Goal: Complete application form

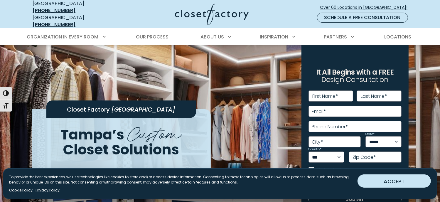
click at [376, 184] on button "ACCEPT" at bounding box center [394, 181] width 73 height 13
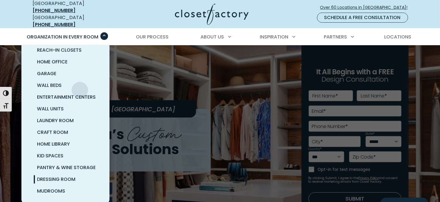
scroll to position [29, 0]
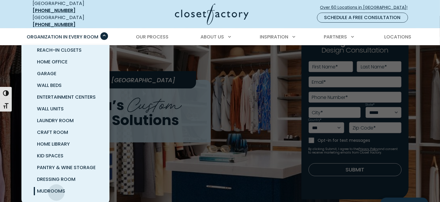
click at [56, 188] on span "Mudrooms" at bounding box center [51, 191] width 28 height 7
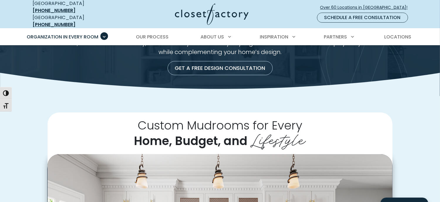
scroll to position [176, 0]
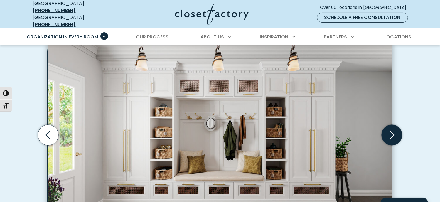
click at [393, 130] on icon "Next slide" at bounding box center [392, 135] width 21 height 21
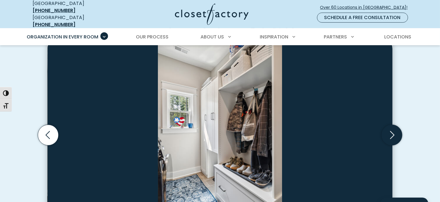
click at [393, 130] on icon "Next slide" at bounding box center [392, 135] width 21 height 21
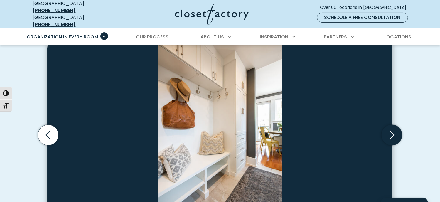
click at [393, 130] on icon "Next slide" at bounding box center [392, 135] width 21 height 21
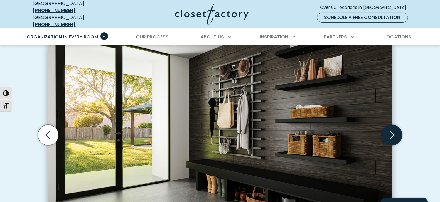
click at [393, 130] on icon "Next slide" at bounding box center [392, 135] width 21 height 21
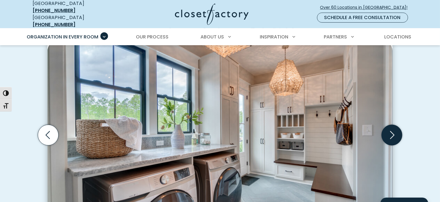
click at [393, 130] on icon "Next slide" at bounding box center [392, 135] width 21 height 21
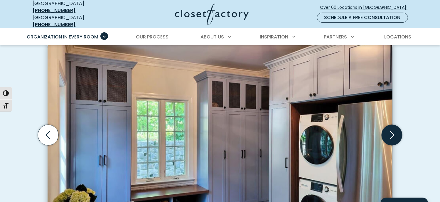
click at [393, 130] on icon "Next slide" at bounding box center [392, 135] width 21 height 21
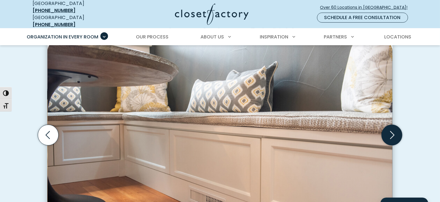
click at [393, 130] on icon "Next slide" at bounding box center [392, 135] width 21 height 21
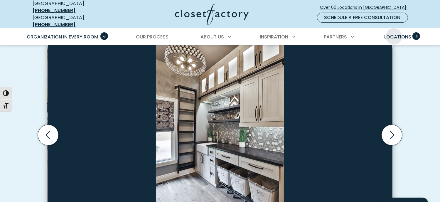
click at [394, 33] on span "Locations" at bounding box center [398, 36] width 27 height 7
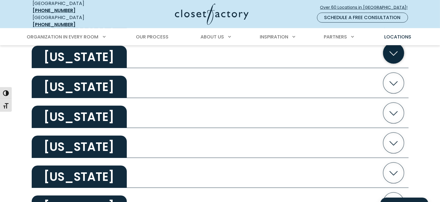
scroll to position [353, 0]
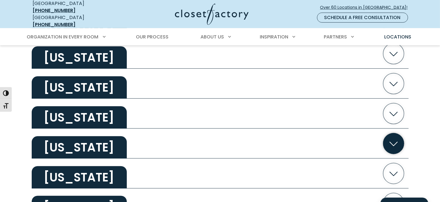
click at [393, 142] on icon "button" at bounding box center [394, 144] width 8 height 4
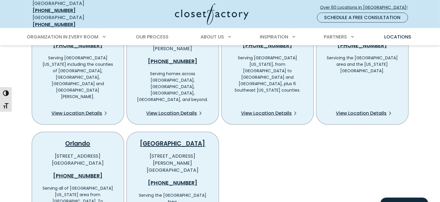
scroll to position [529, 0]
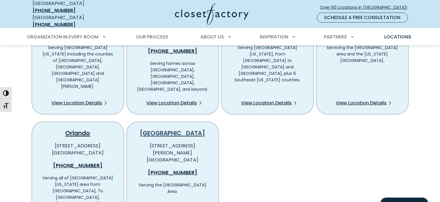
click at [169, 129] on link "[GEOGRAPHIC_DATA]" at bounding box center [173, 133] width 66 height 8
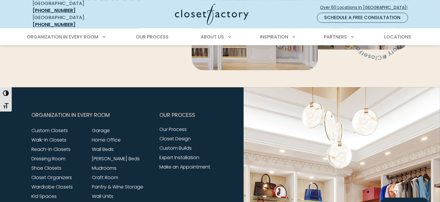
scroll to position [1616, 0]
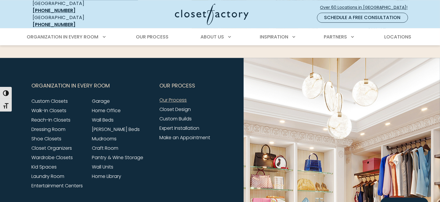
click at [178, 97] on link "Our Process" at bounding box center [173, 100] width 27 height 7
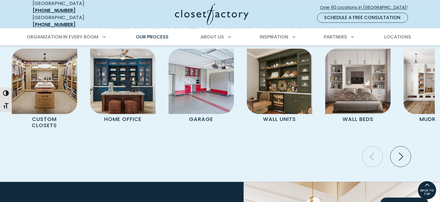
scroll to position [1210, 0]
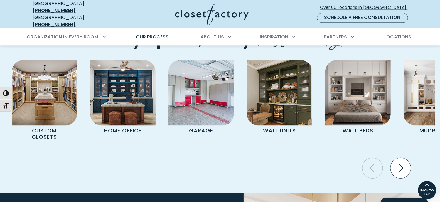
click at [399, 158] on icon "Next slide" at bounding box center [401, 168] width 21 height 21
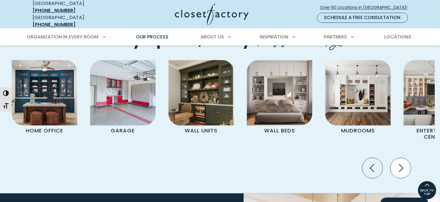
click at [402, 158] on icon "Next slide" at bounding box center [401, 168] width 21 height 21
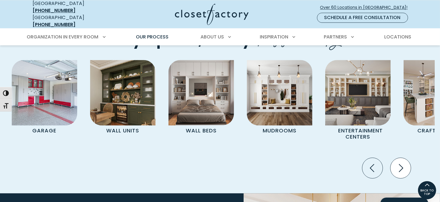
click at [402, 158] on icon "Next slide" at bounding box center [401, 168] width 21 height 21
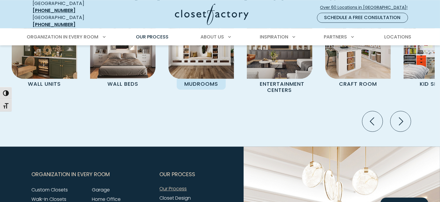
scroll to position [1152, 0]
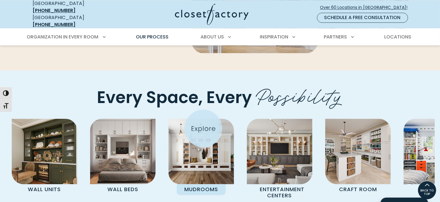
click at [203, 130] on img "Pages Gallery" at bounding box center [202, 152] width 66 height 66
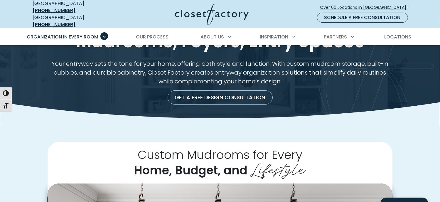
scroll to position [206, 0]
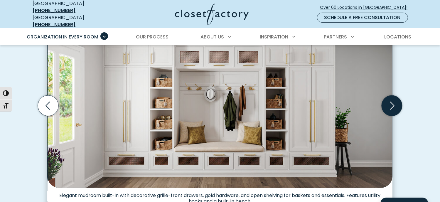
click at [395, 102] on icon "Next slide" at bounding box center [392, 105] width 21 height 21
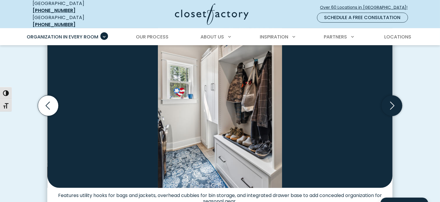
click at [395, 102] on icon "Next slide" at bounding box center [392, 105] width 21 height 21
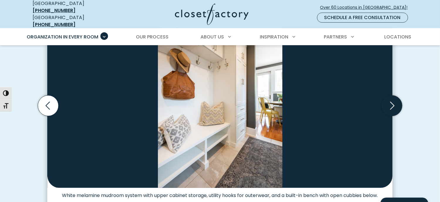
click at [395, 102] on icon "Next slide" at bounding box center [392, 105] width 21 height 21
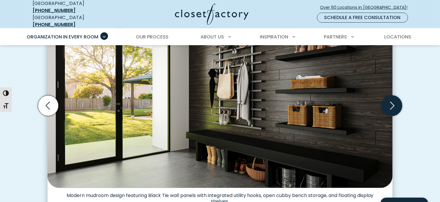
click at [382, 101] on icon "Next slide" at bounding box center [392, 105] width 21 height 21
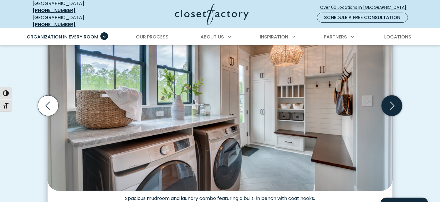
click at [386, 99] on icon "Next slide" at bounding box center [392, 105] width 21 height 21
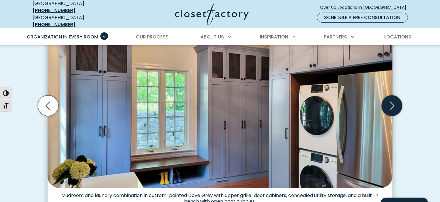
click at [386, 99] on icon "Next slide" at bounding box center [392, 105] width 21 height 21
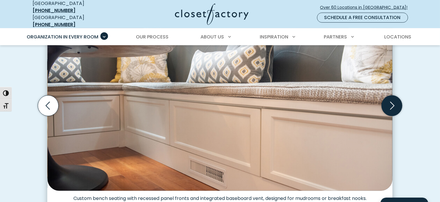
click at [386, 99] on icon "Next slide" at bounding box center [392, 105] width 21 height 21
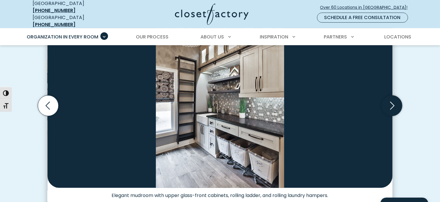
click at [386, 99] on icon "Next slide" at bounding box center [392, 105] width 21 height 21
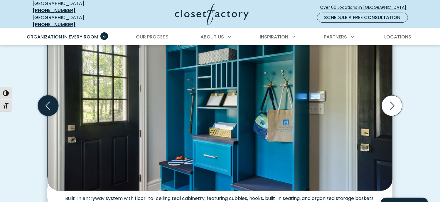
click at [48, 106] on icon "Previous slide" at bounding box center [48, 105] width 21 height 21
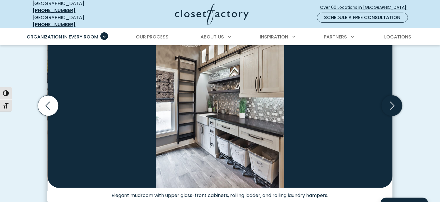
click at [391, 98] on icon "Next slide" at bounding box center [392, 105] width 21 height 21
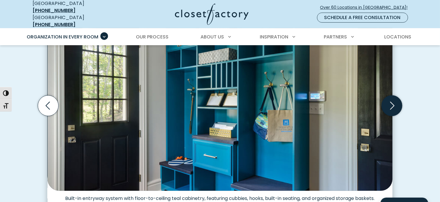
click at [391, 98] on icon "Next slide" at bounding box center [392, 105] width 21 height 21
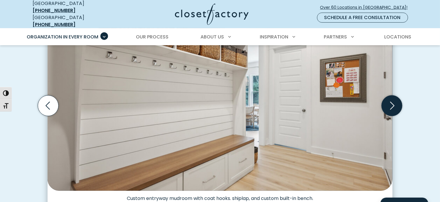
click at [391, 98] on icon "Next slide" at bounding box center [392, 105] width 21 height 21
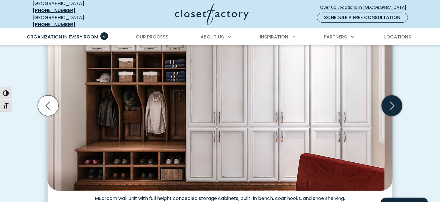
click at [391, 98] on icon "Next slide" at bounding box center [392, 105] width 21 height 21
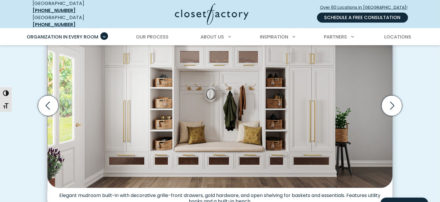
click at [349, 15] on link "Schedule a Free Consultation" at bounding box center [362, 18] width 91 height 10
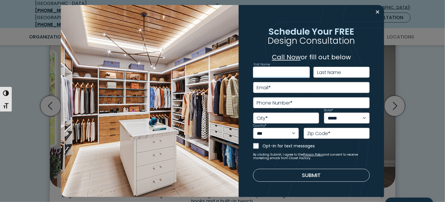
click at [282, 75] on input "First Name" at bounding box center [281, 72] width 57 height 11
type input "*****"
type input "******"
type input "*"
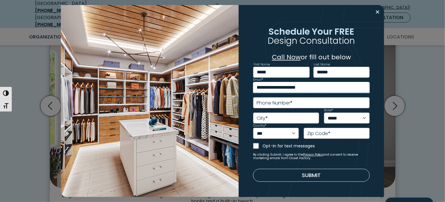
type input "**********"
type input "*********"
select select "**"
type input "*****"
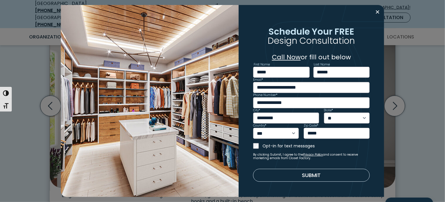
click at [299, 177] on button "Submit" at bounding box center [311, 175] width 117 height 13
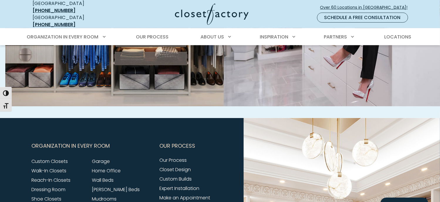
scroll to position [558, 0]
